Goal: Register for event/course

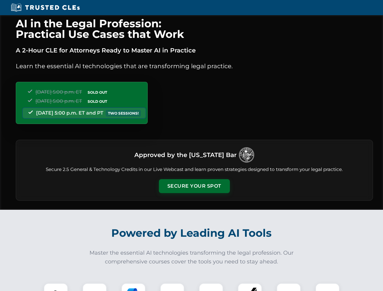
click at [194, 186] on button "Secure Your Spot" at bounding box center [194, 186] width 71 height 14
click at [56, 287] on img at bounding box center [56, 296] width 18 height 18
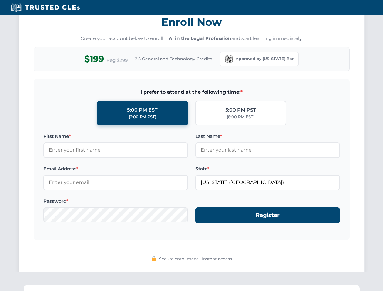
scroll to position [596, 0]
